Goal: Information Seeking & Learning: Learn about a topic

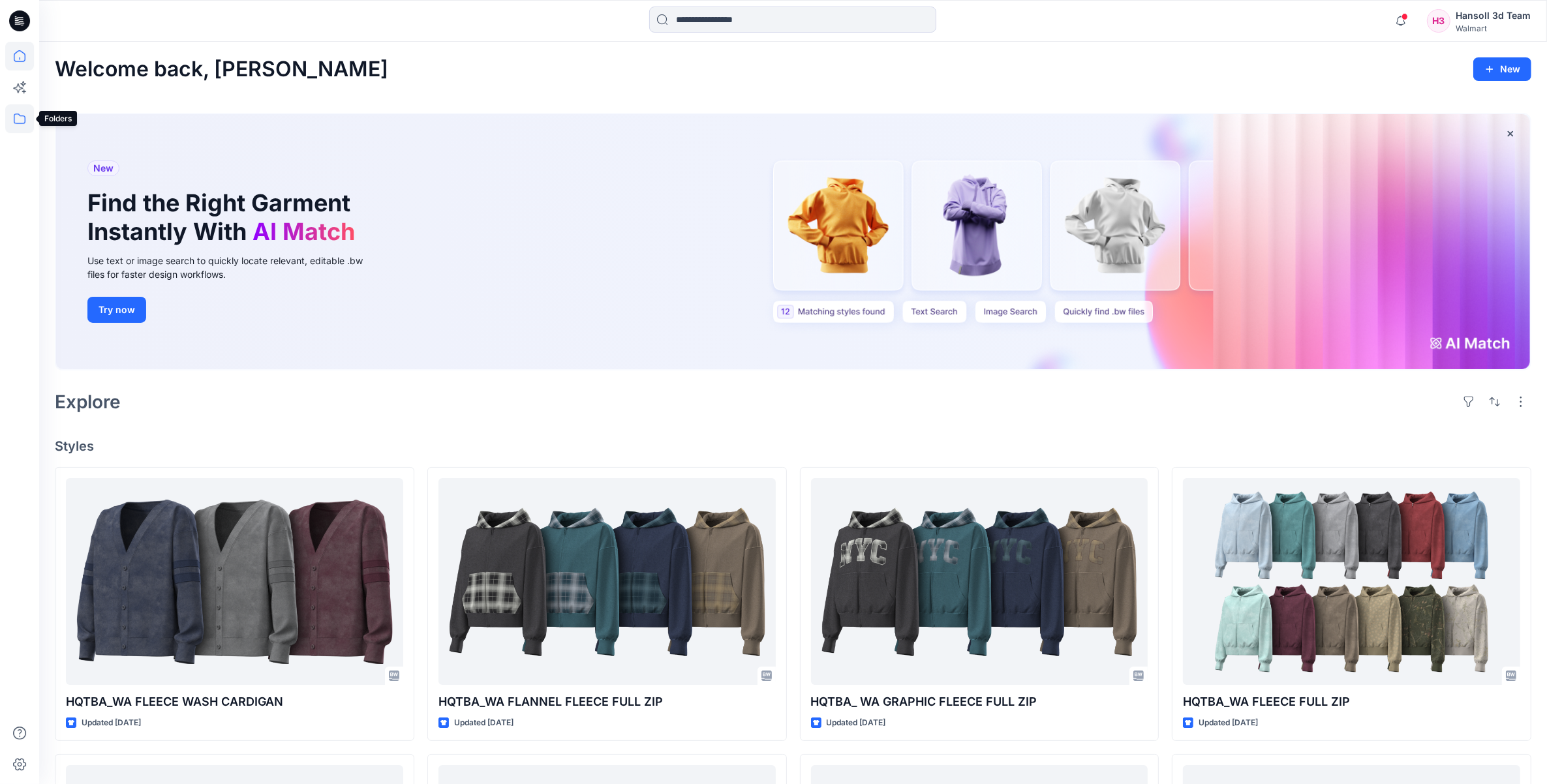
click at [24, 120] on icon at bounding box center [19, 119] width 28 height 28
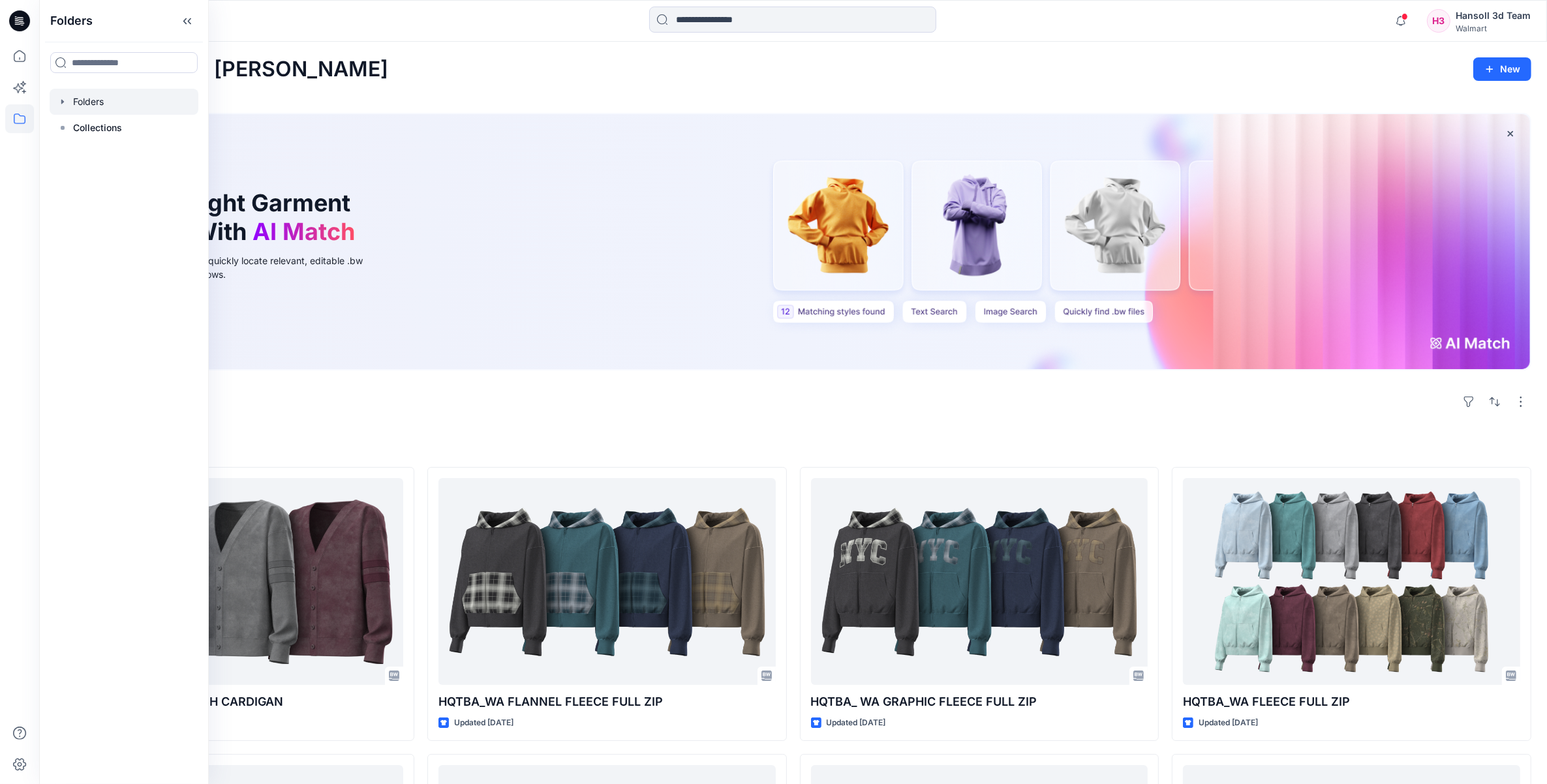
click at [69, 103] on div at bounding box center [124, 102] width 149 height 26
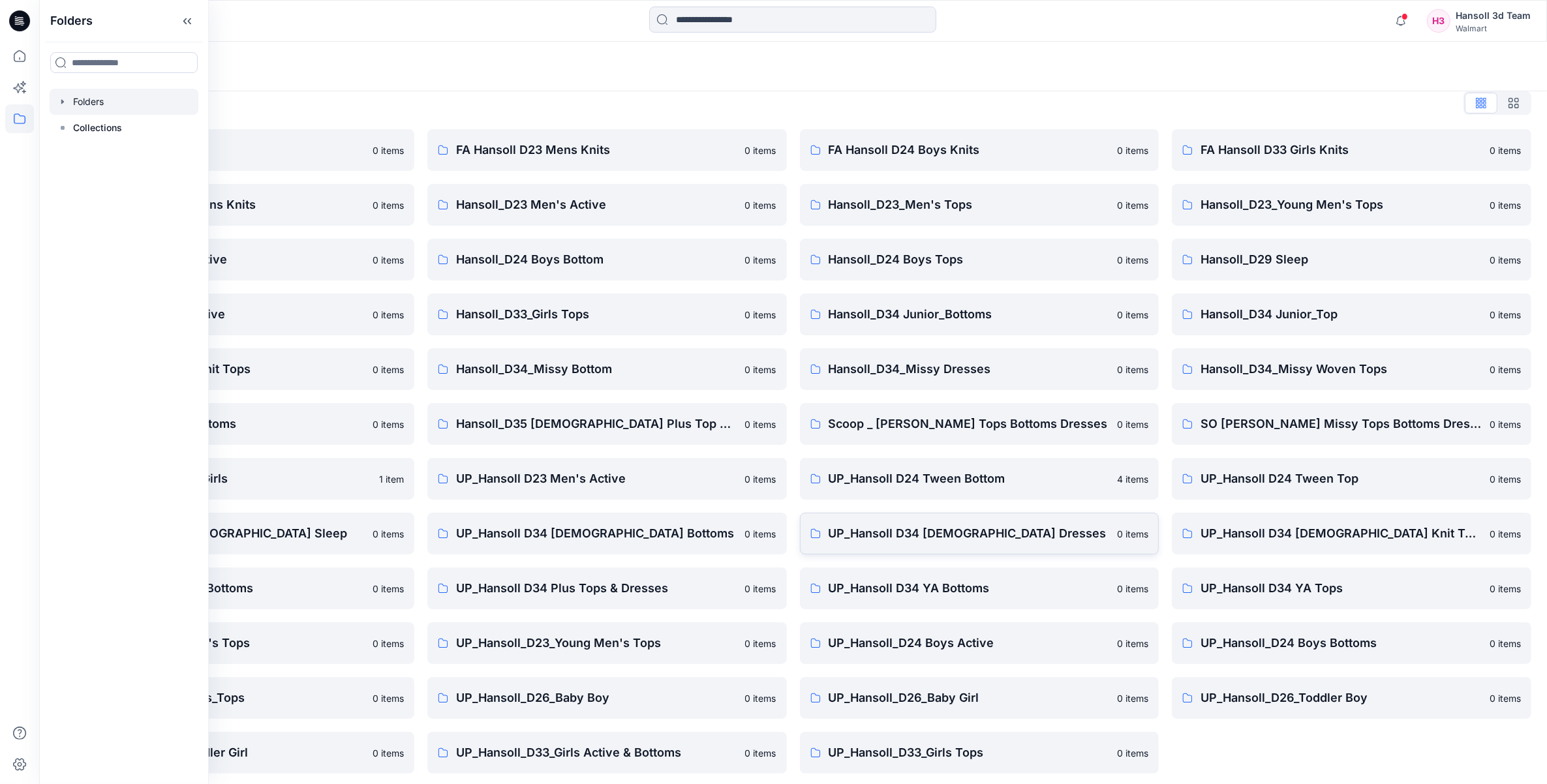
scroll to position [18, 0]
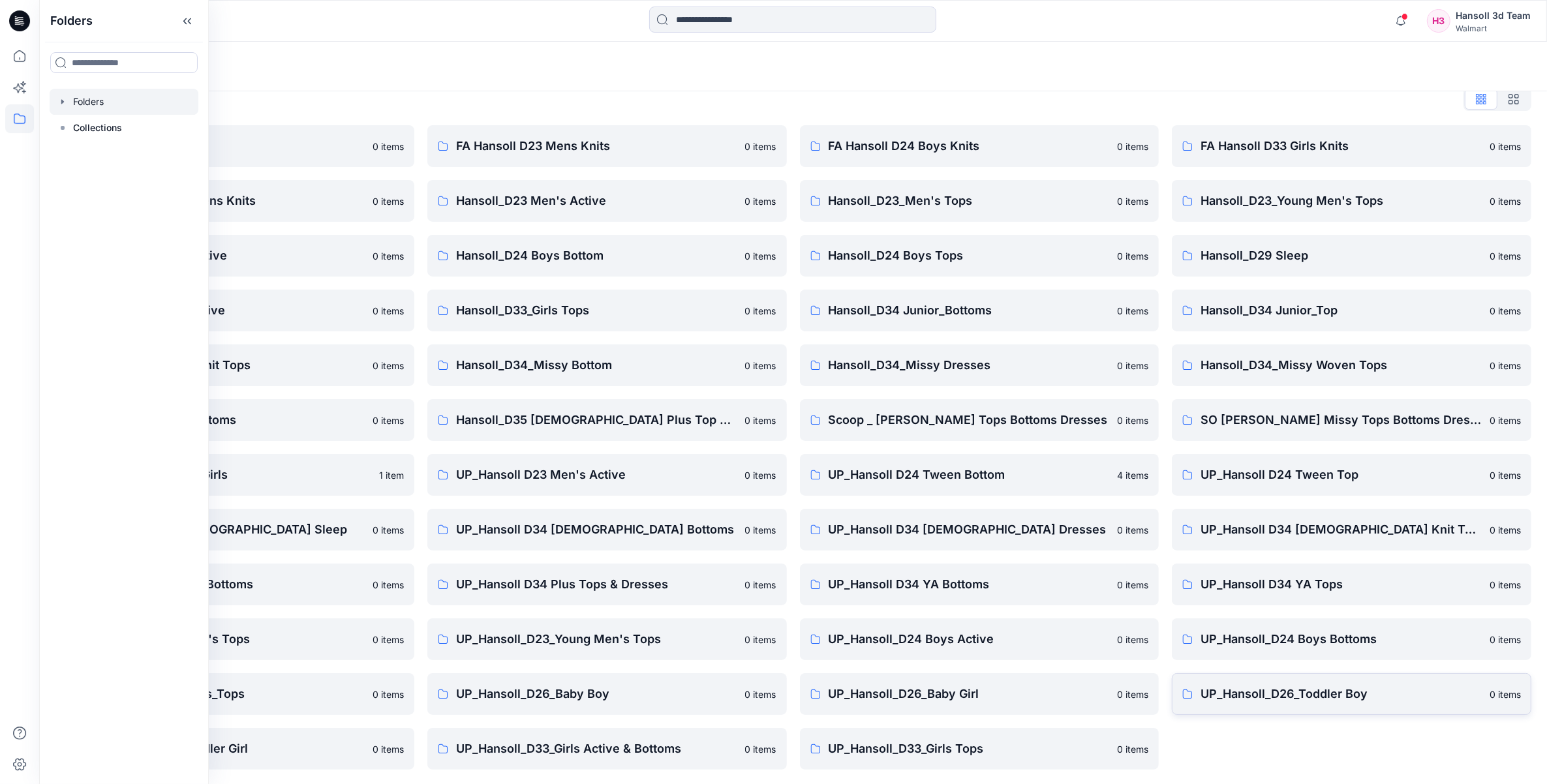
click at [1387, 695] on p "UP_Hansoll_D26_Toddler Boy" at bounding box center [1341, 694] width 281 height 18
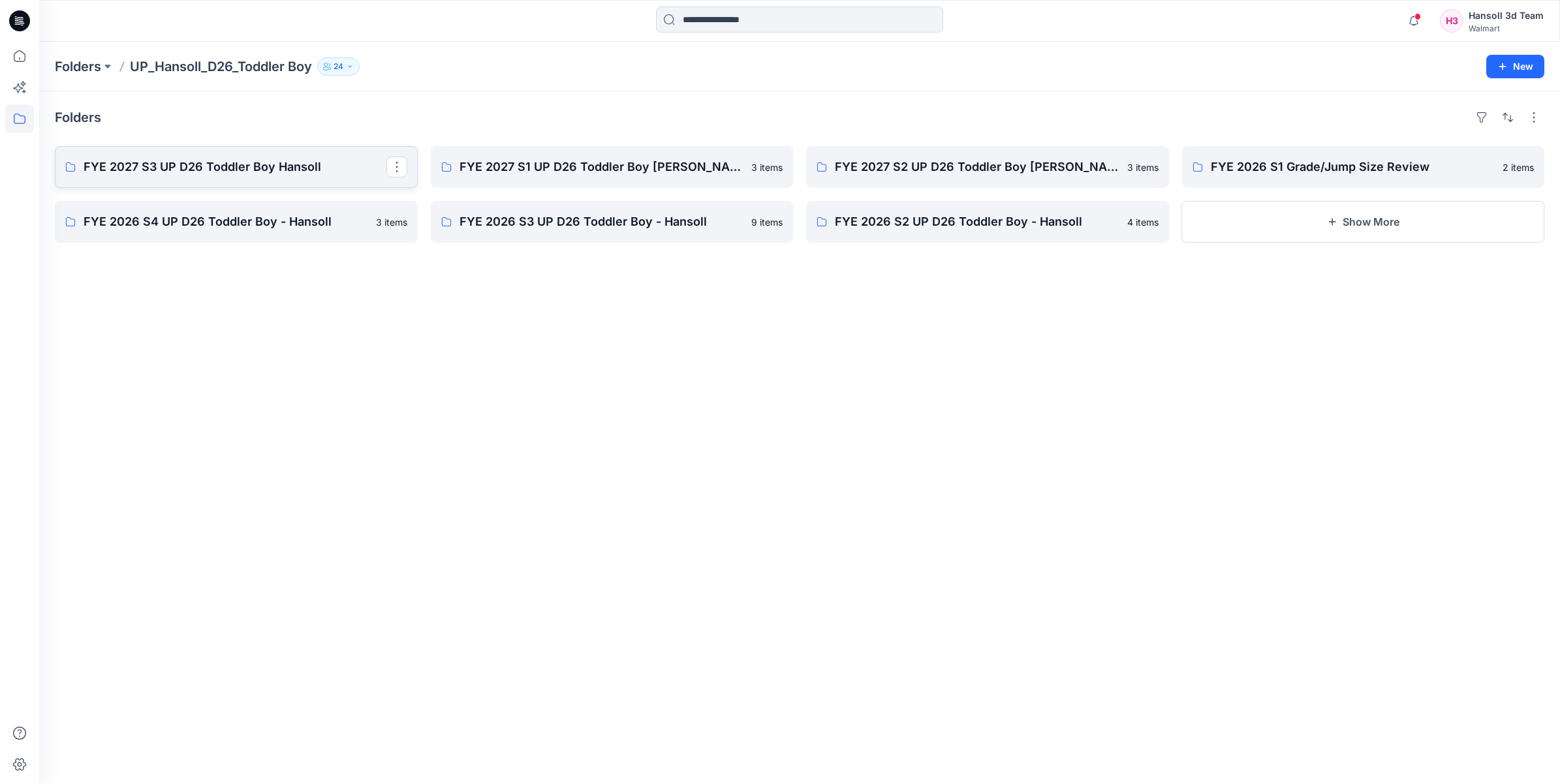
click at [199, 170] on p "FYE 2027 S3 UP D26 Toddler Boy Hansoll" at bounding box center [234, 167] width 302 height 18
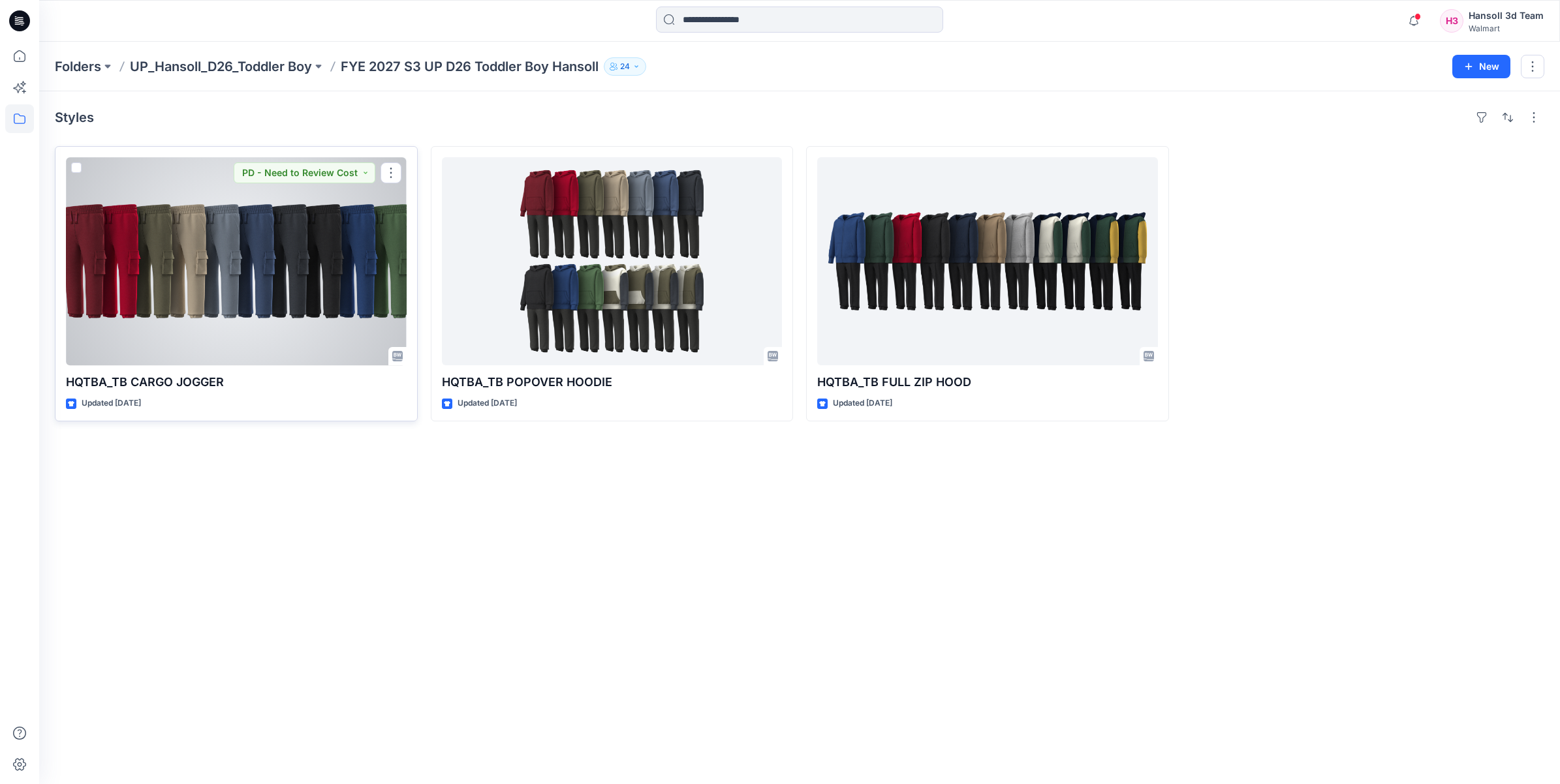
click at [305, 257] on div at bounding box center [236, 261] width 341 height 208
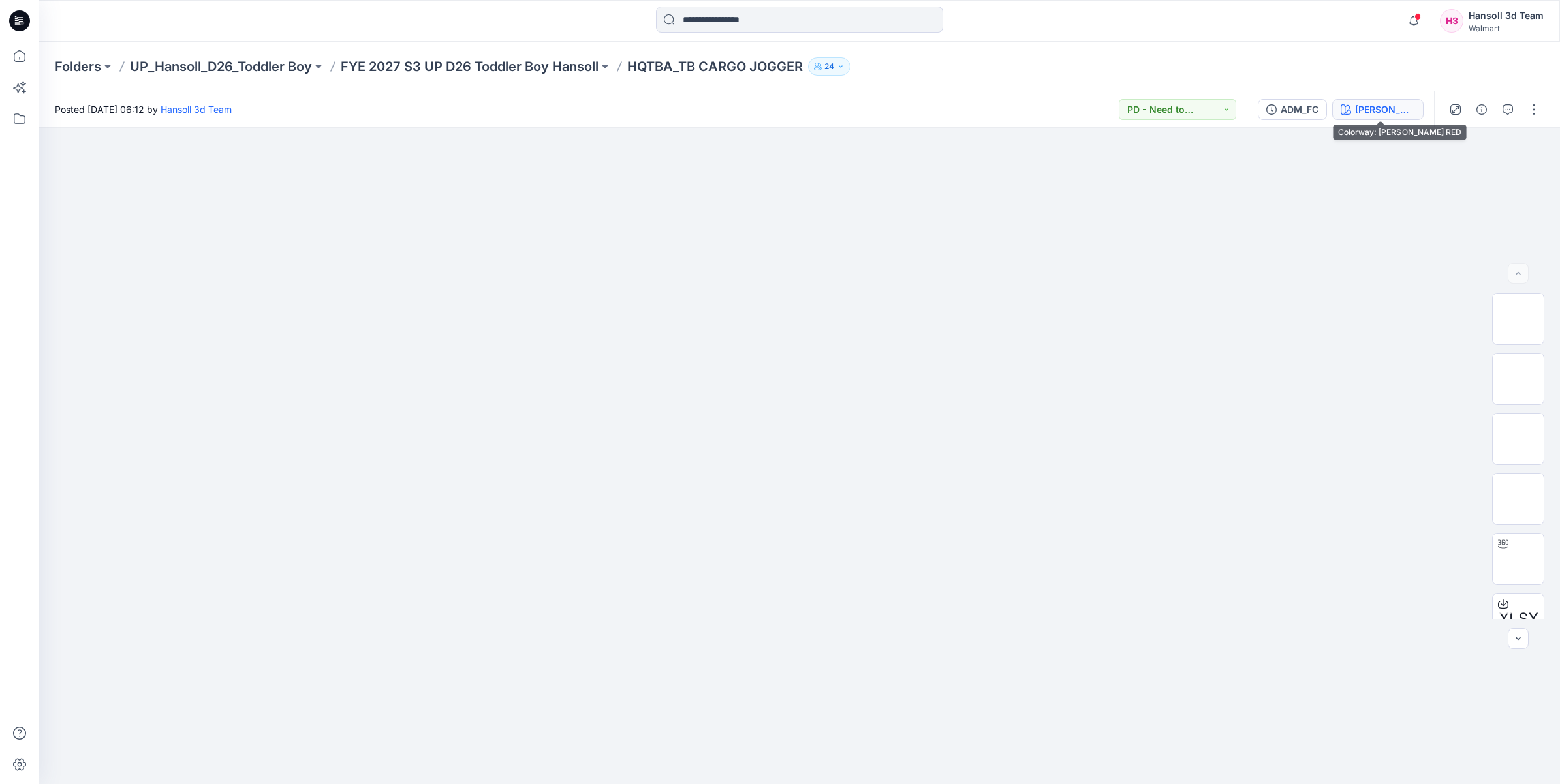
click at [1401, 114] on div "[PERSON_NAME] RED" at bounding box center [1384, 109] width 60 height 15
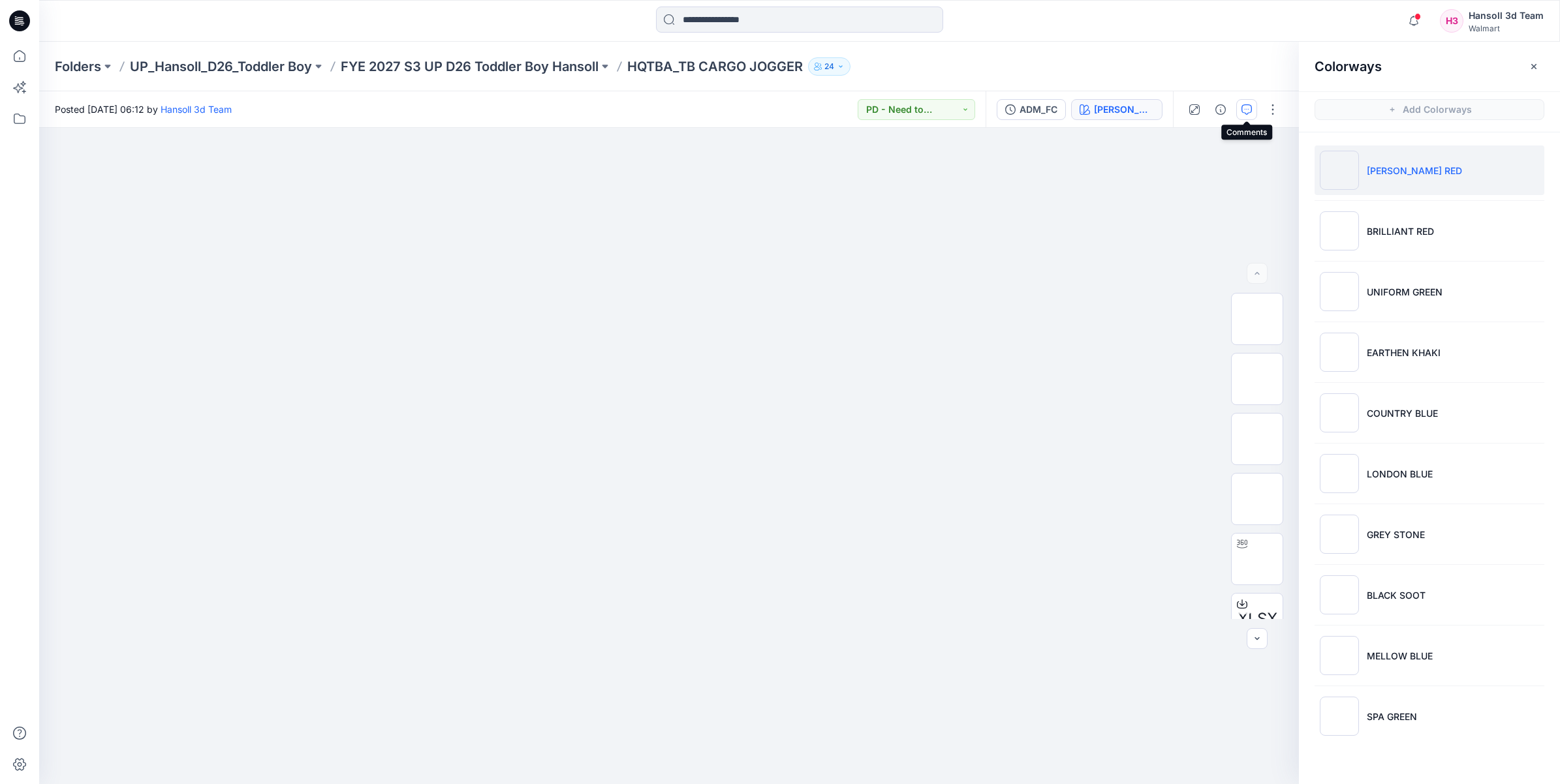
click at [1253, 105] on button "button" at bounding box center [1247, 109] width 21 height 21
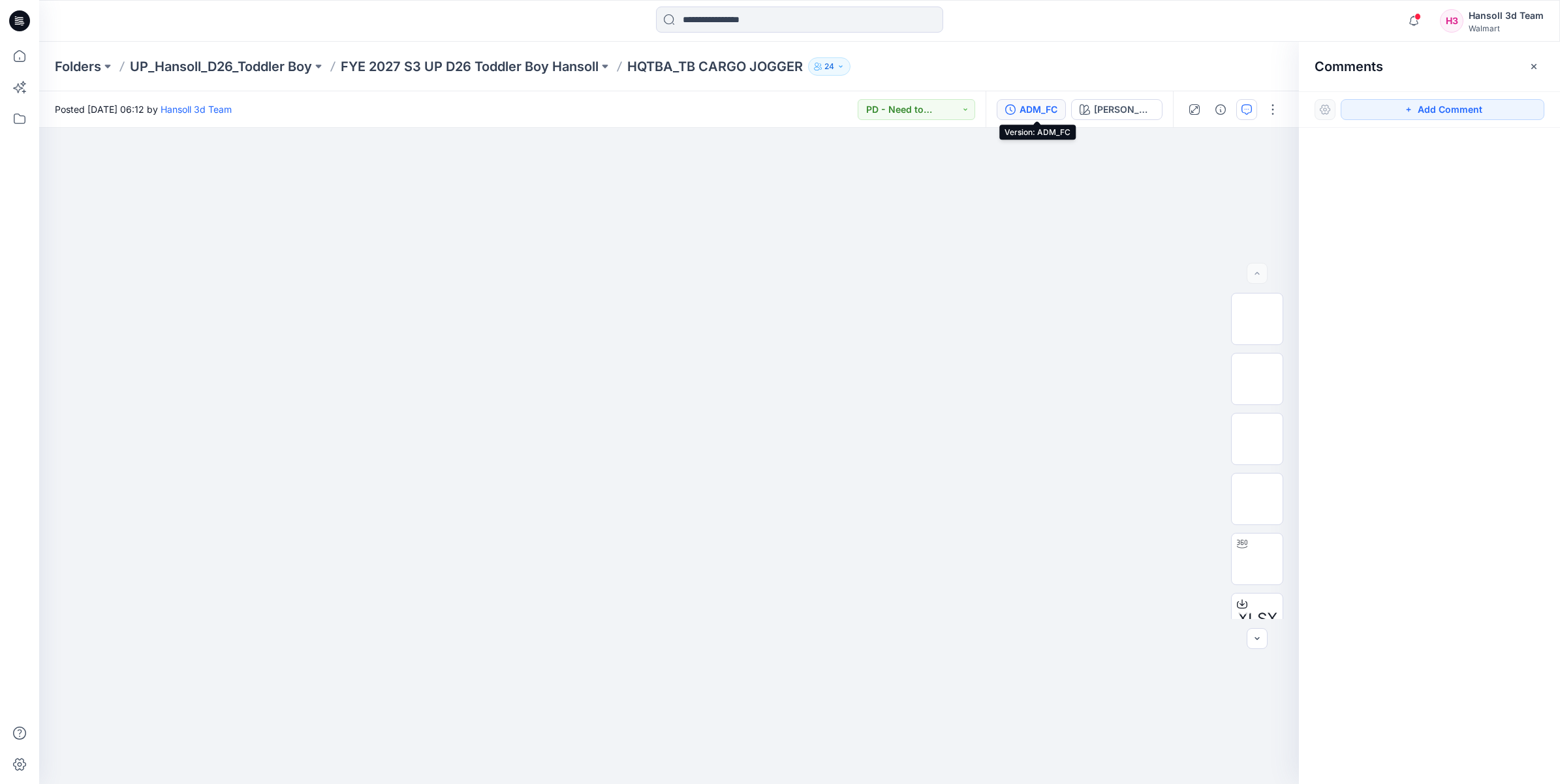
click at [1042, 116] on button "ADM_FC" at bounding box center [1031, 109] width 69 height 21
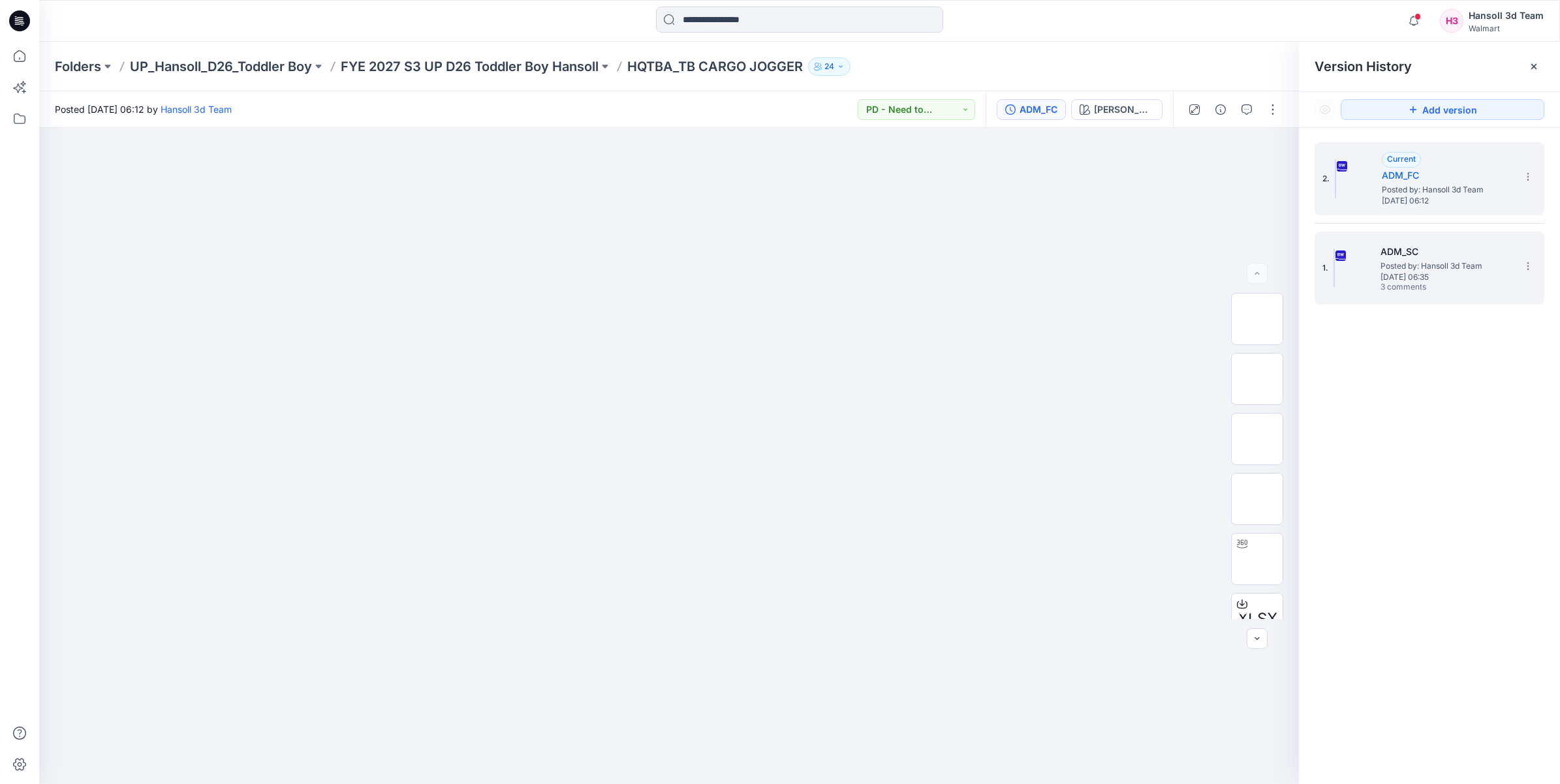
click at [1483, 267] on span "Posted by: Hansoll 3d Team" at bounding box center [1445, 267] width 131 height 13
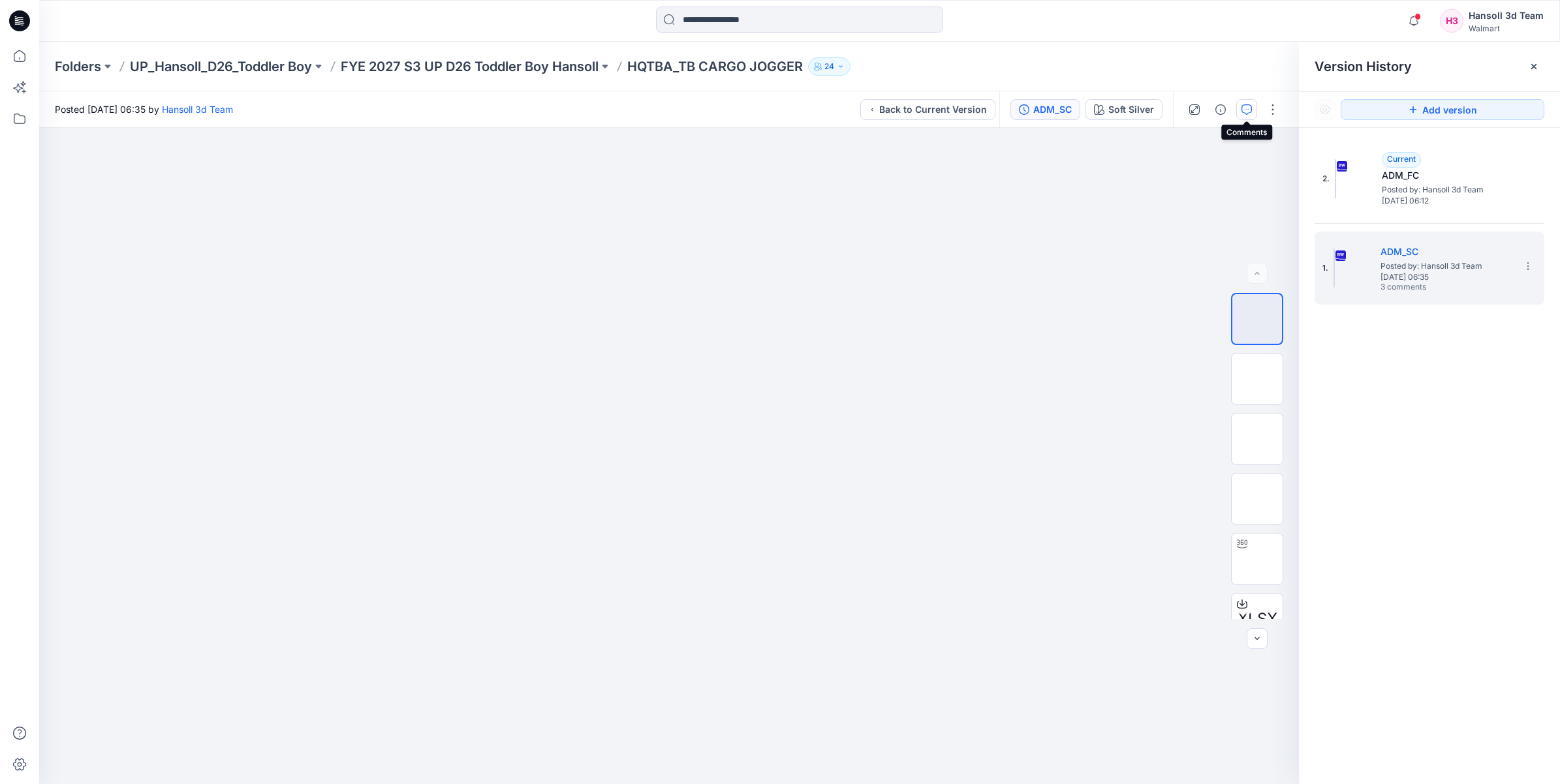
click at [1250, 107] on icon "button" at bounding box center [1246, 109] width 10 height 10
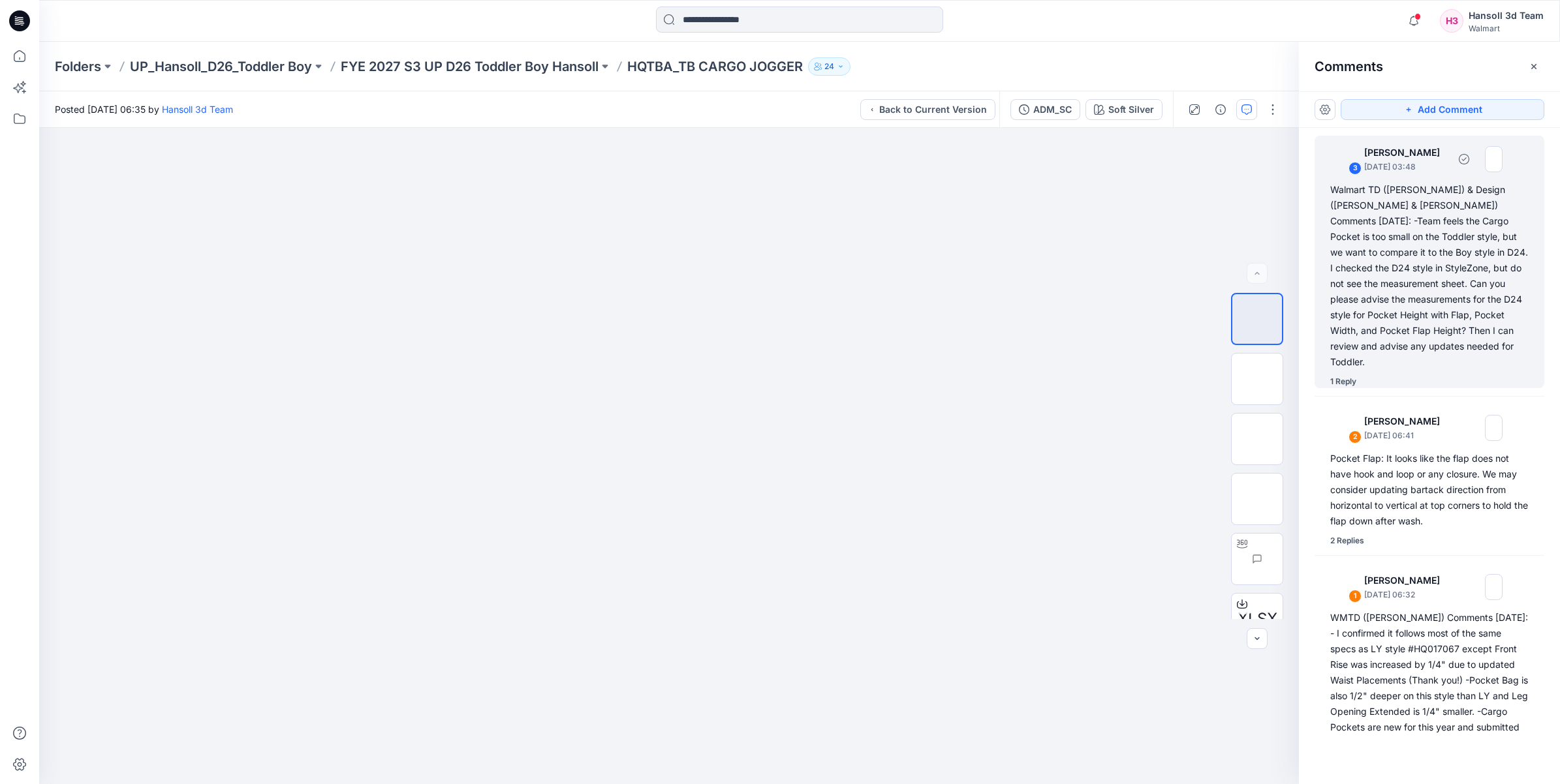
click at [1398, 311] on div "Walmart TD ([PERSON_NAME]) & Design ([PERSON_NAME] & [PERSON_NAME]) Comments [D…" at bounding box center [1429, 276] width 199 height 187
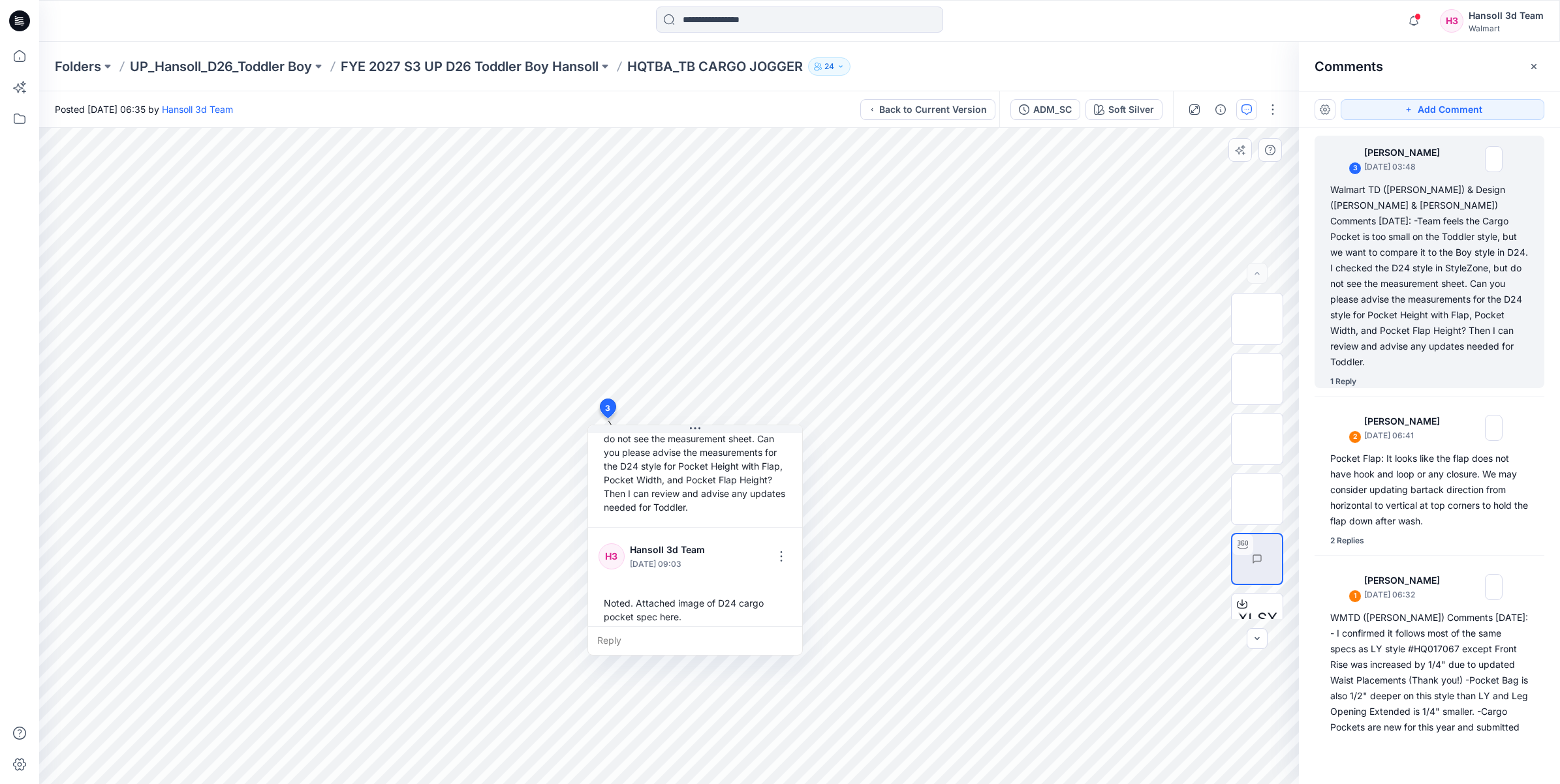
scroll to position [187, 0]
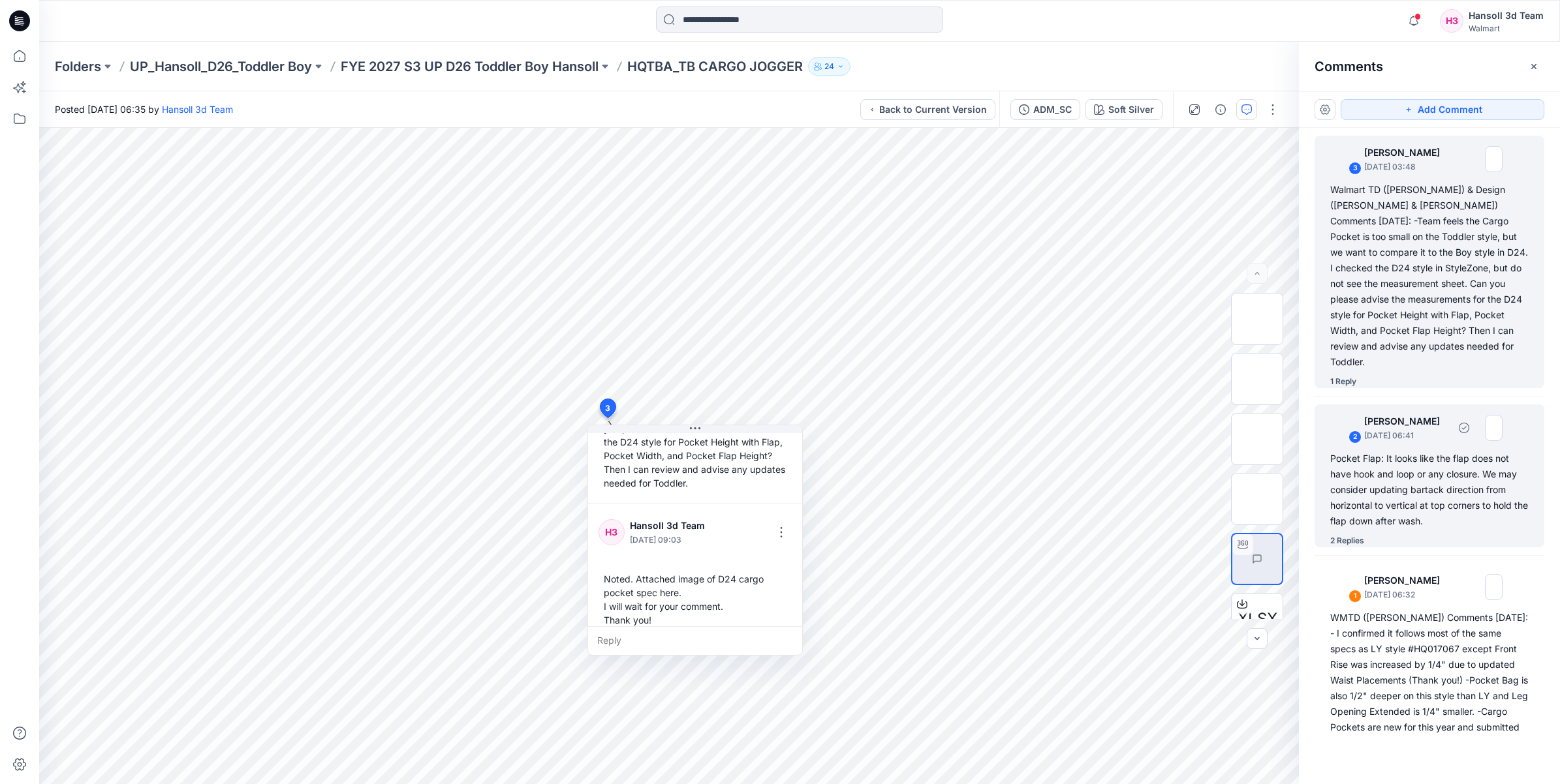
click at [1486, 460] on div "Pocket Flap: It looks like the flap does not have hook and loop or any closure.…" at bounding box center [1429, 490] width 199 height 78
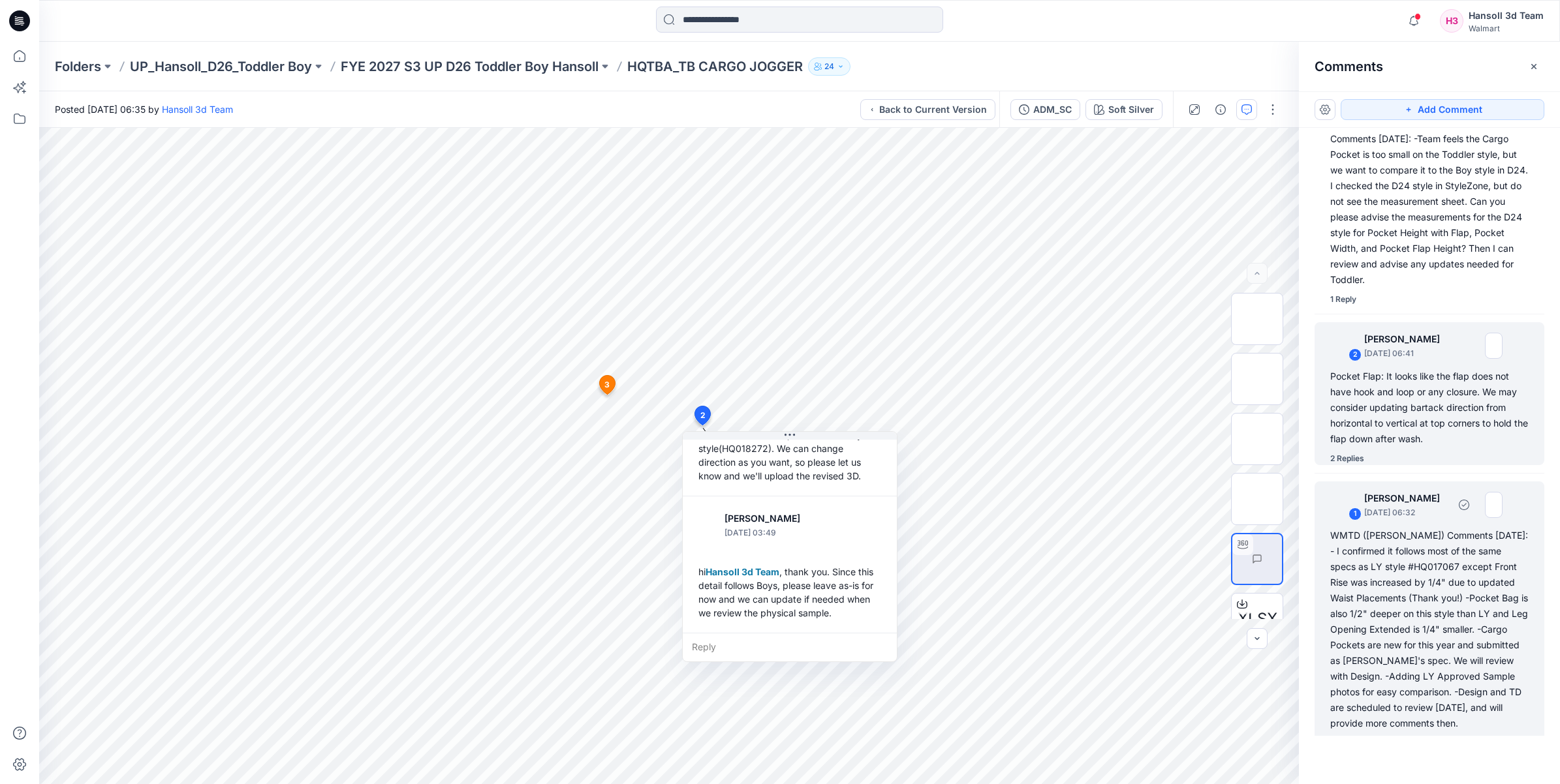
scroll to position [88, 0]
click at [1457, 618] on div "WMTD ([PERSON_NAME]) Comments [DATE]: - I confirmed it follows most of the same…" at bounding box center [1429, 623] width 199 height 203
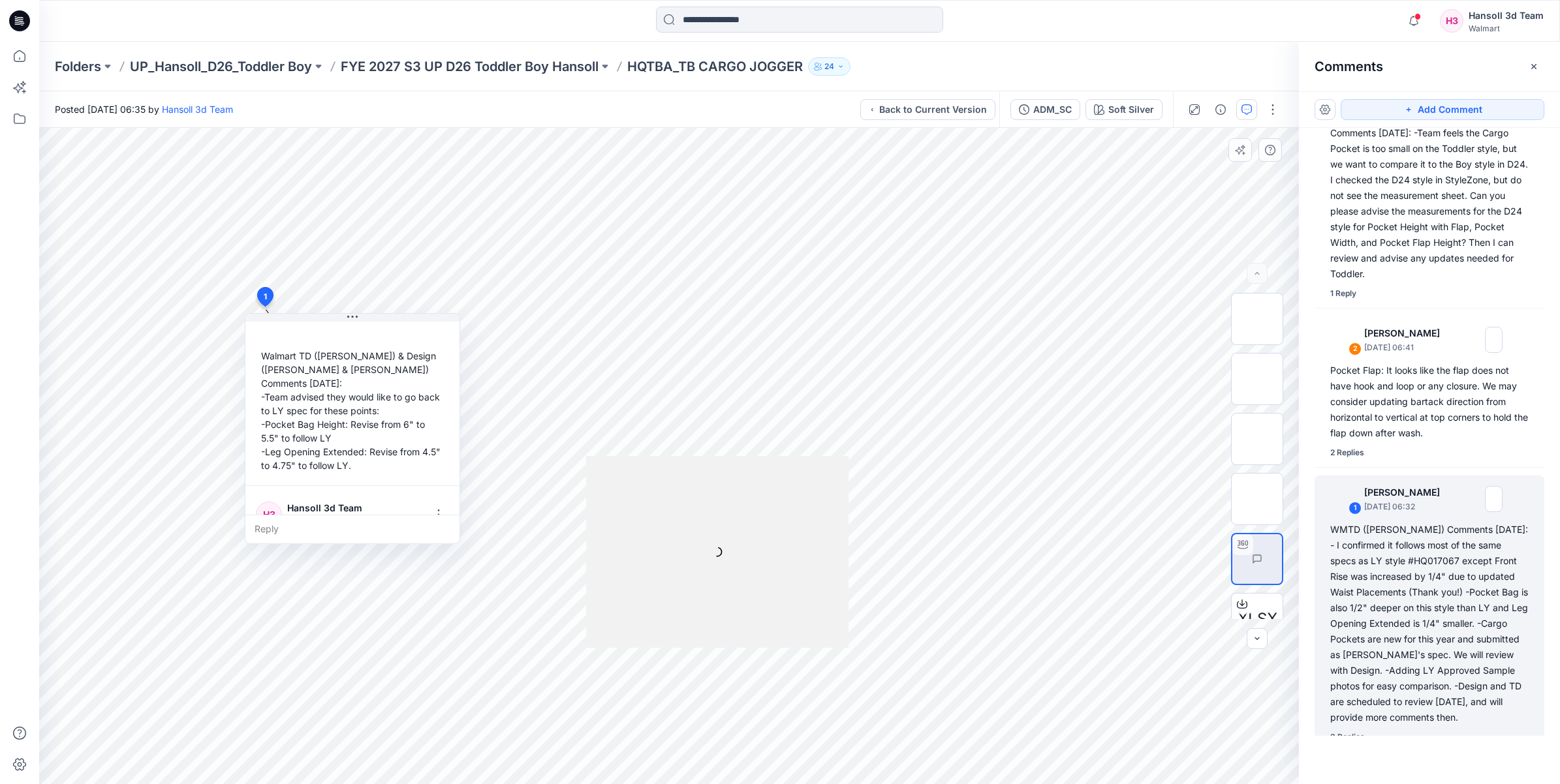
scroll to position [517, 0]
